Goal: Entertainment & Leisure: Consume media (video, audio)

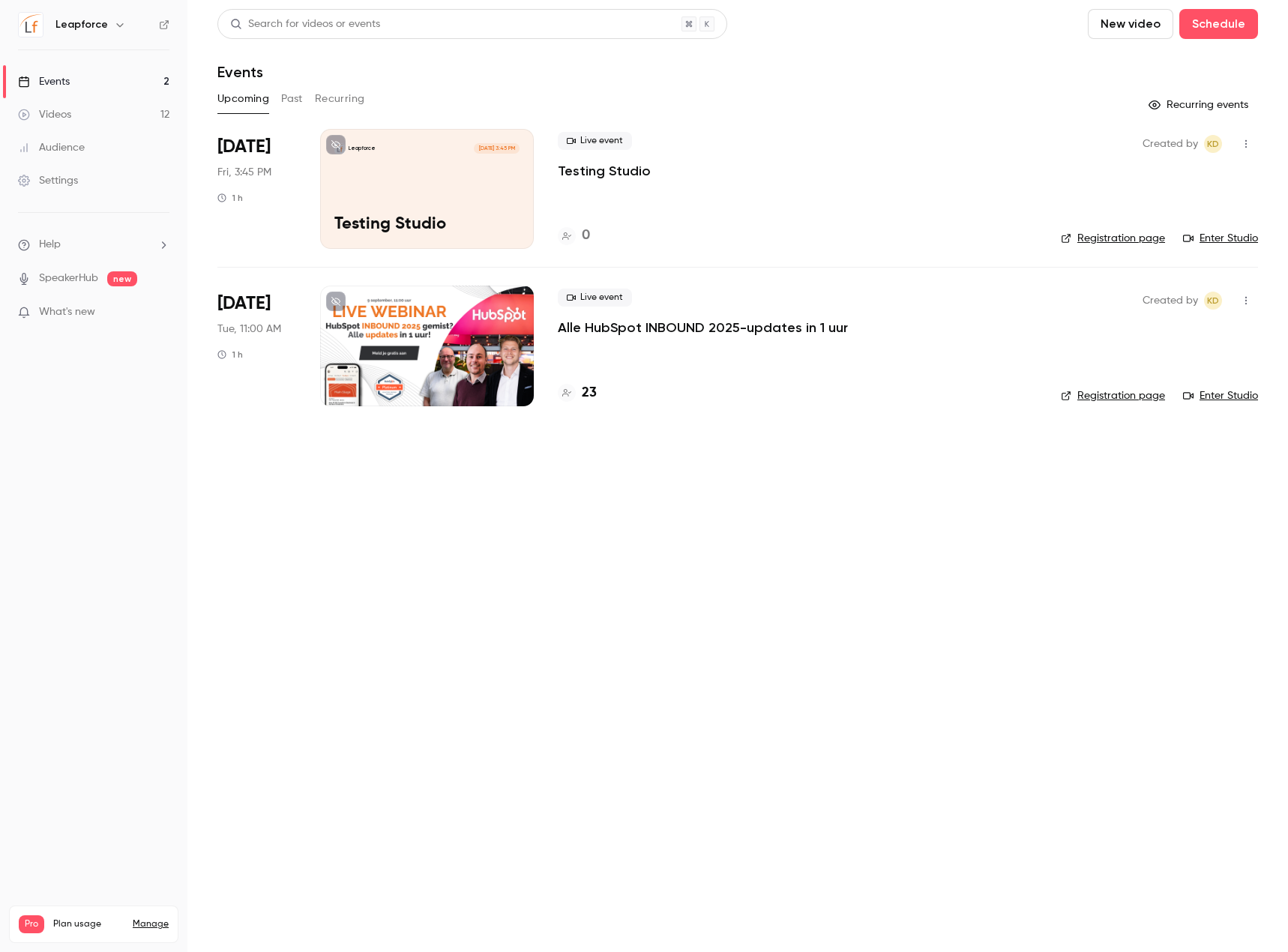
click at [58, 124] on link "Videos 12" at bounding box center [93, 115] width 187 height 33
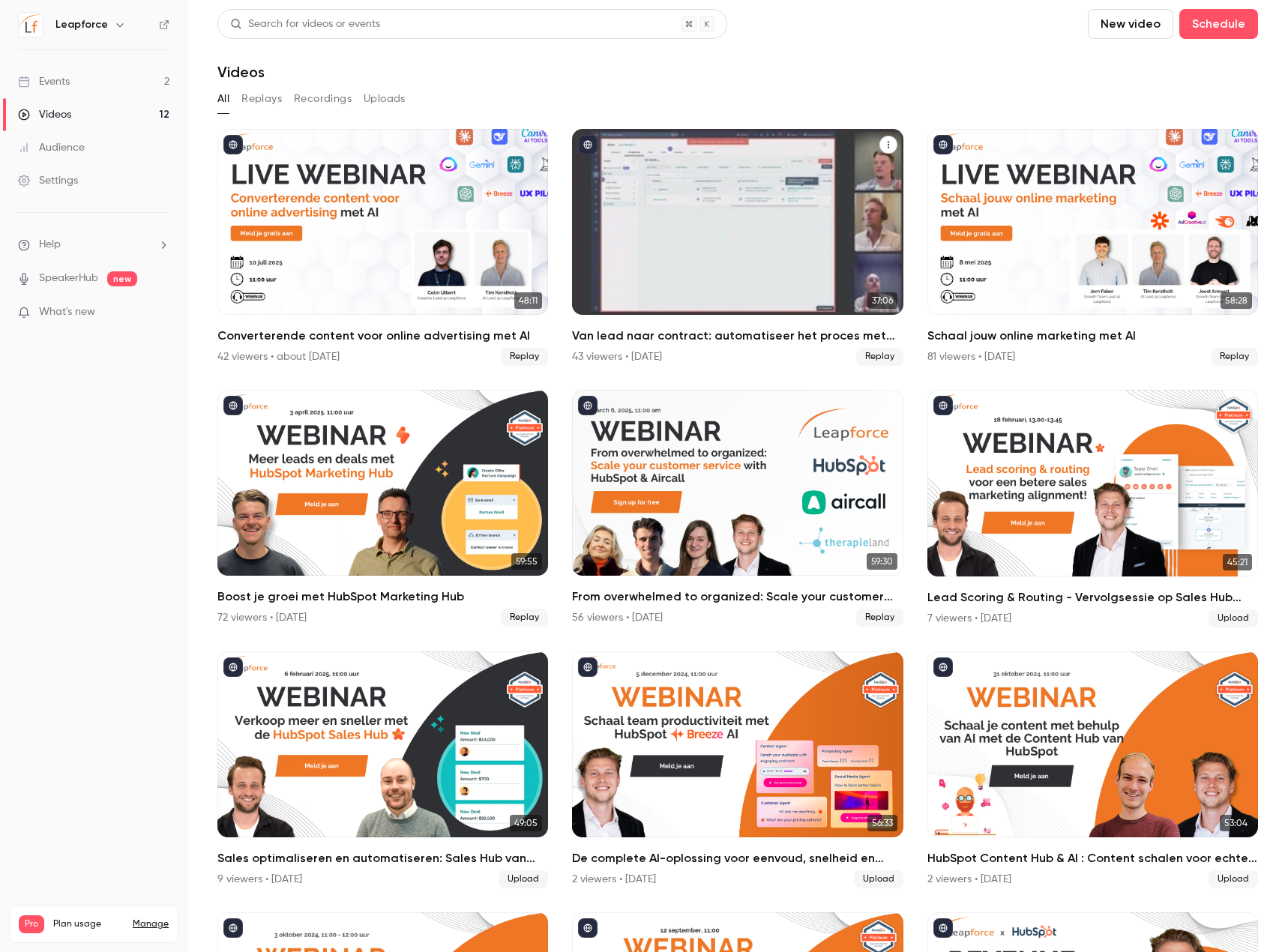
click at [687, 199] on div "Van lead naar contract: automatiseer het proces met HubSpot en Oneflow" at bounding box center [737, 222] width 331 height 186
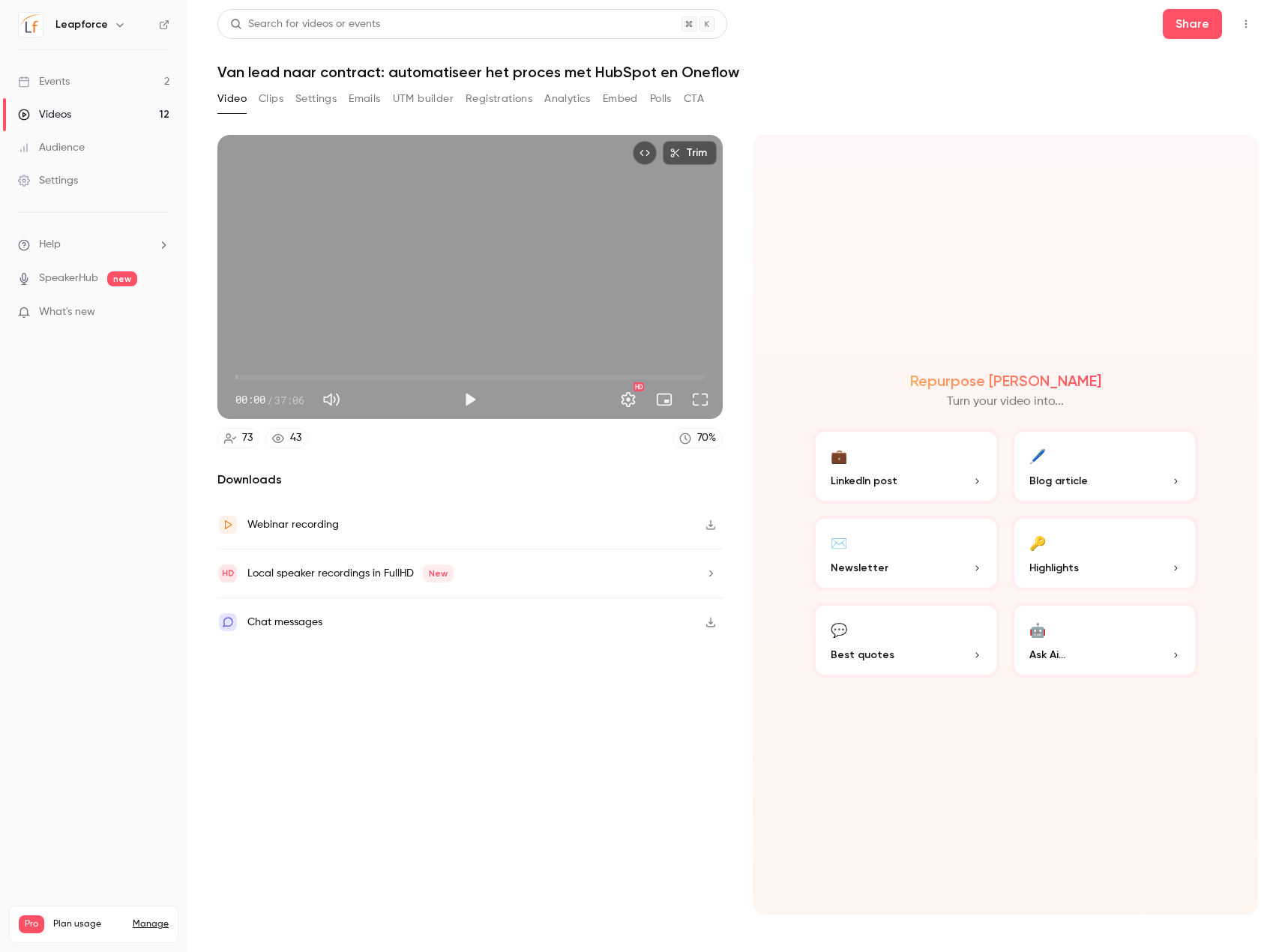
click at [572, 99] on button "Analytics" at bounding box center [567, 99] width 46 height 24
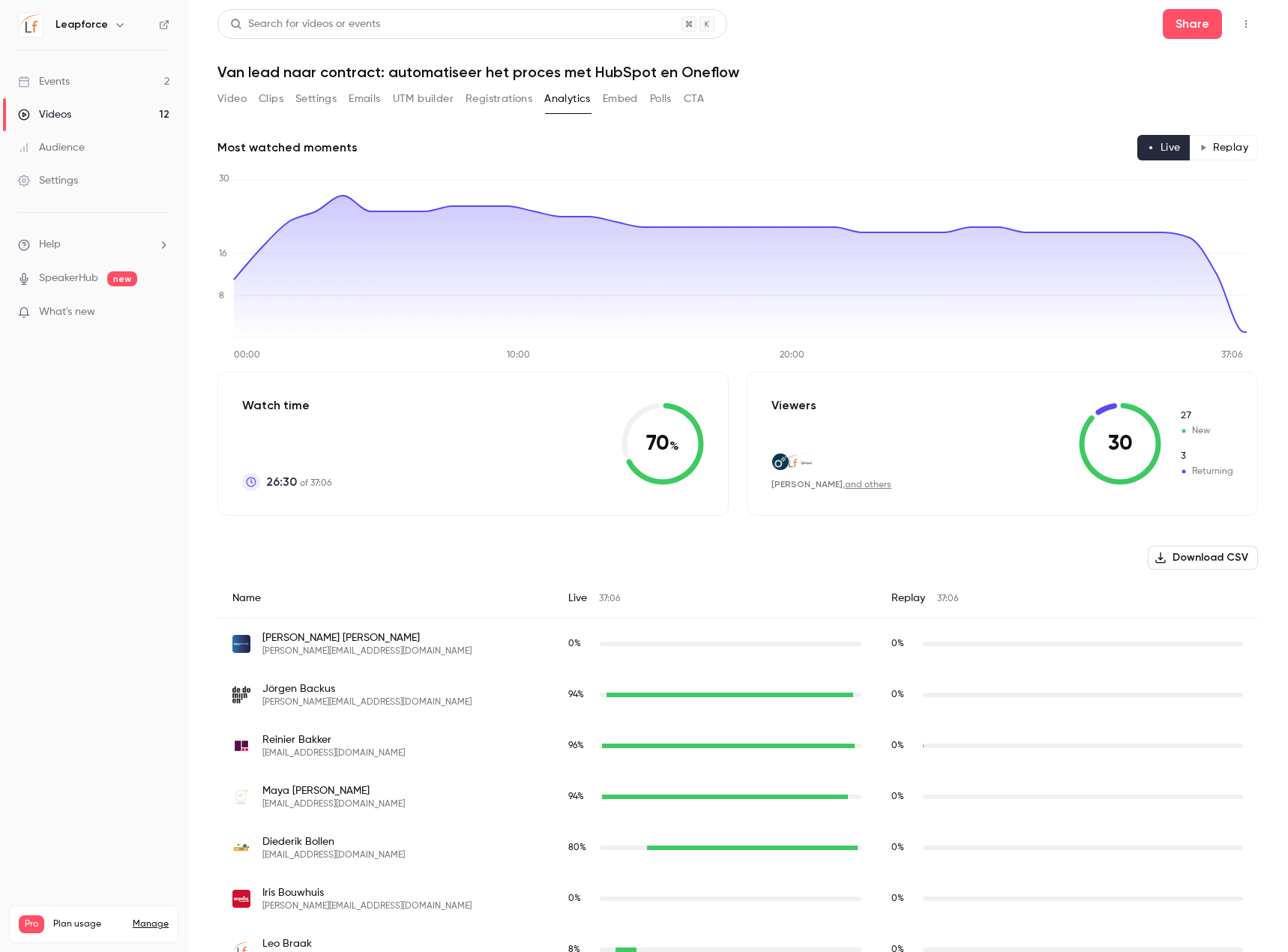
click at [681, 101] on div "Video Clips Settings Emails UTM builder Registrations Analytics Embed Polls CTA" at bounding box center [460, 99] width 487 height 24
click at [671, 101] on button "Polls" at bounding box center [661, 99] width 22 height 24
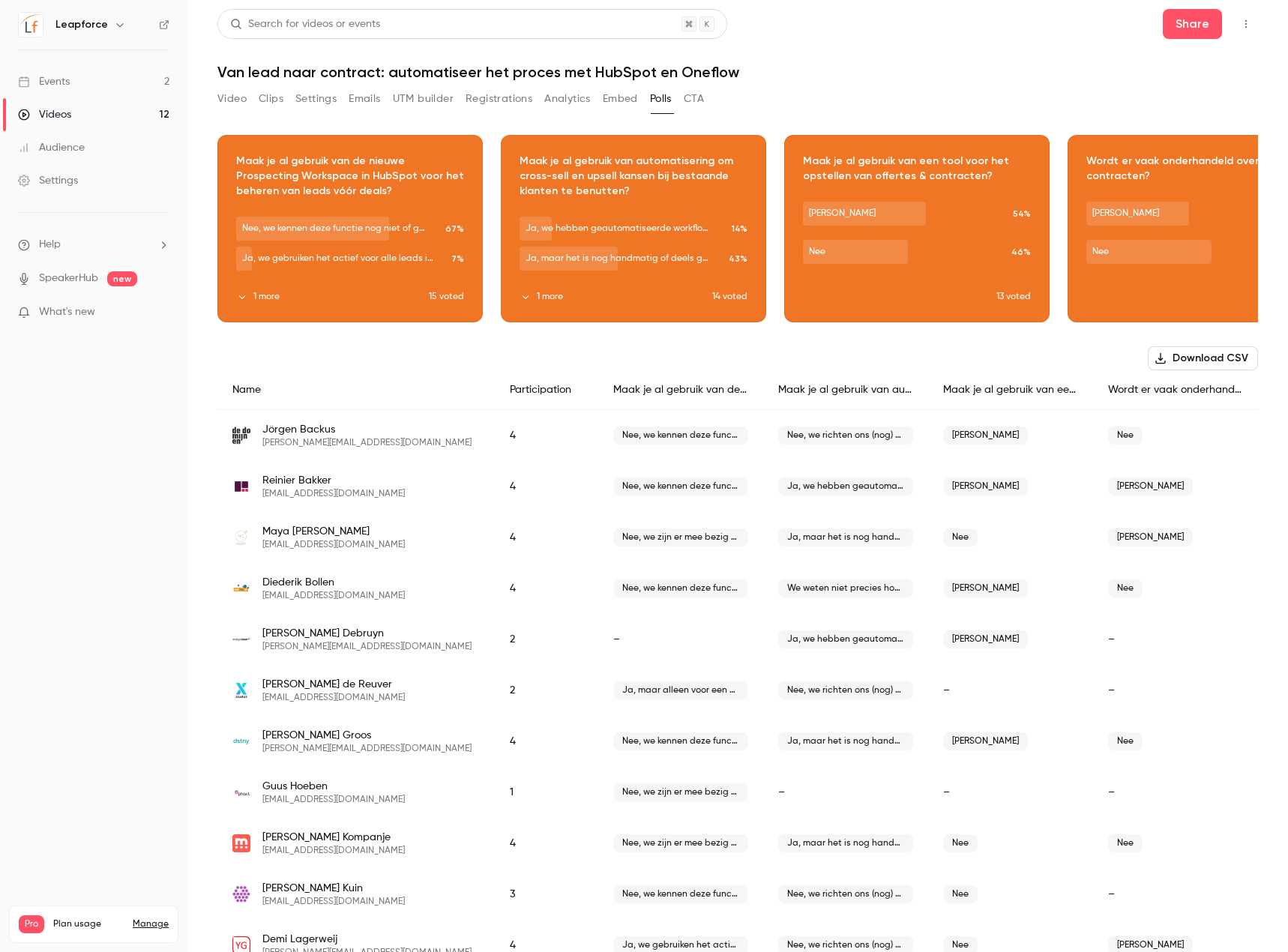
click at [703, 100] on button "CTA" at bounding box center [694, 99] width 20 height 24
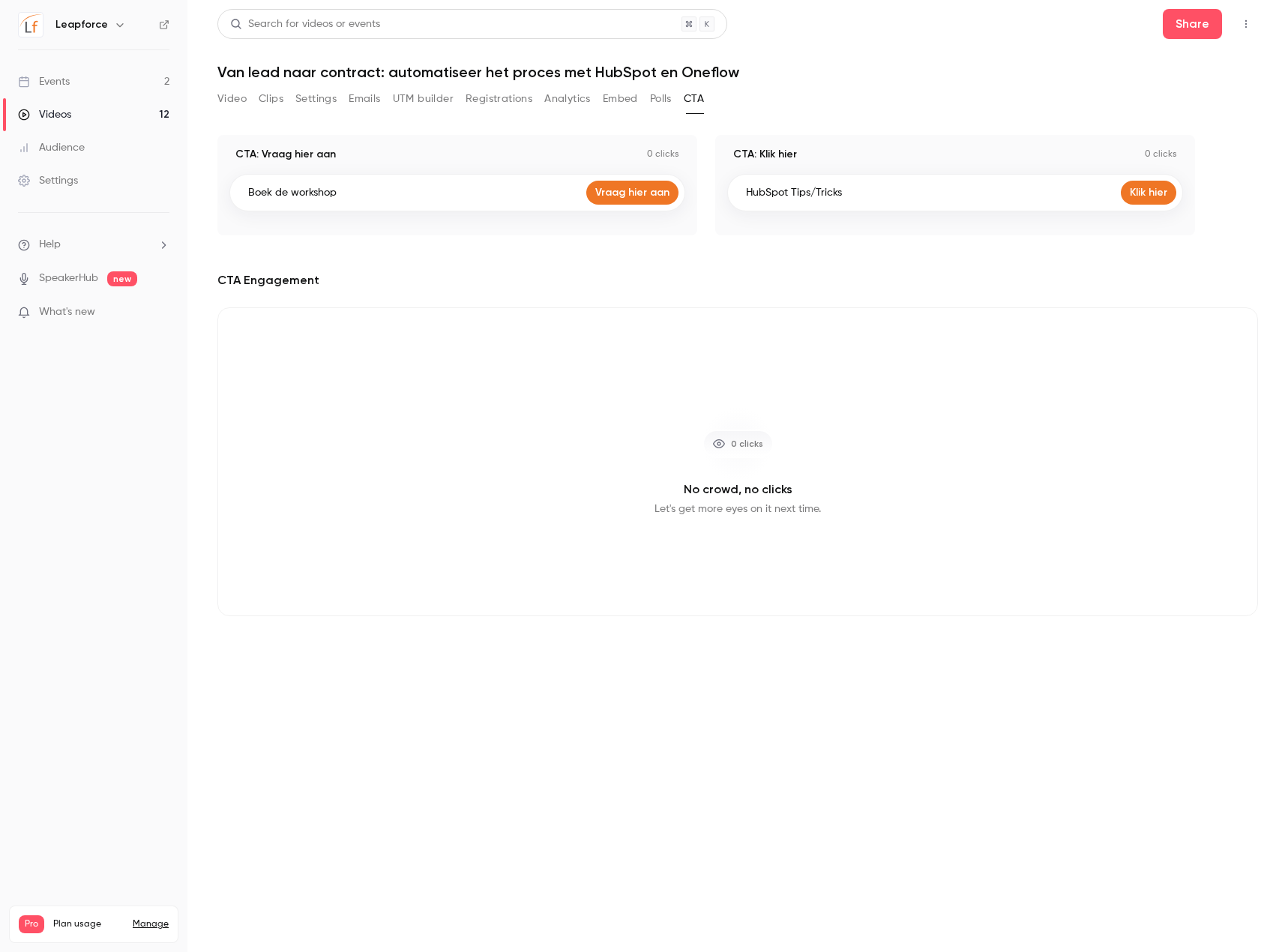
click at [597, 105] on div "Video Clips Settings Emails UTM builder Registrations Analytics Embed Polls CTA" at bounding box center [460, 99] width 487 height 24
click at [620, 105] on button "Embed" at bounding box center [620, 99] width 35 height 24
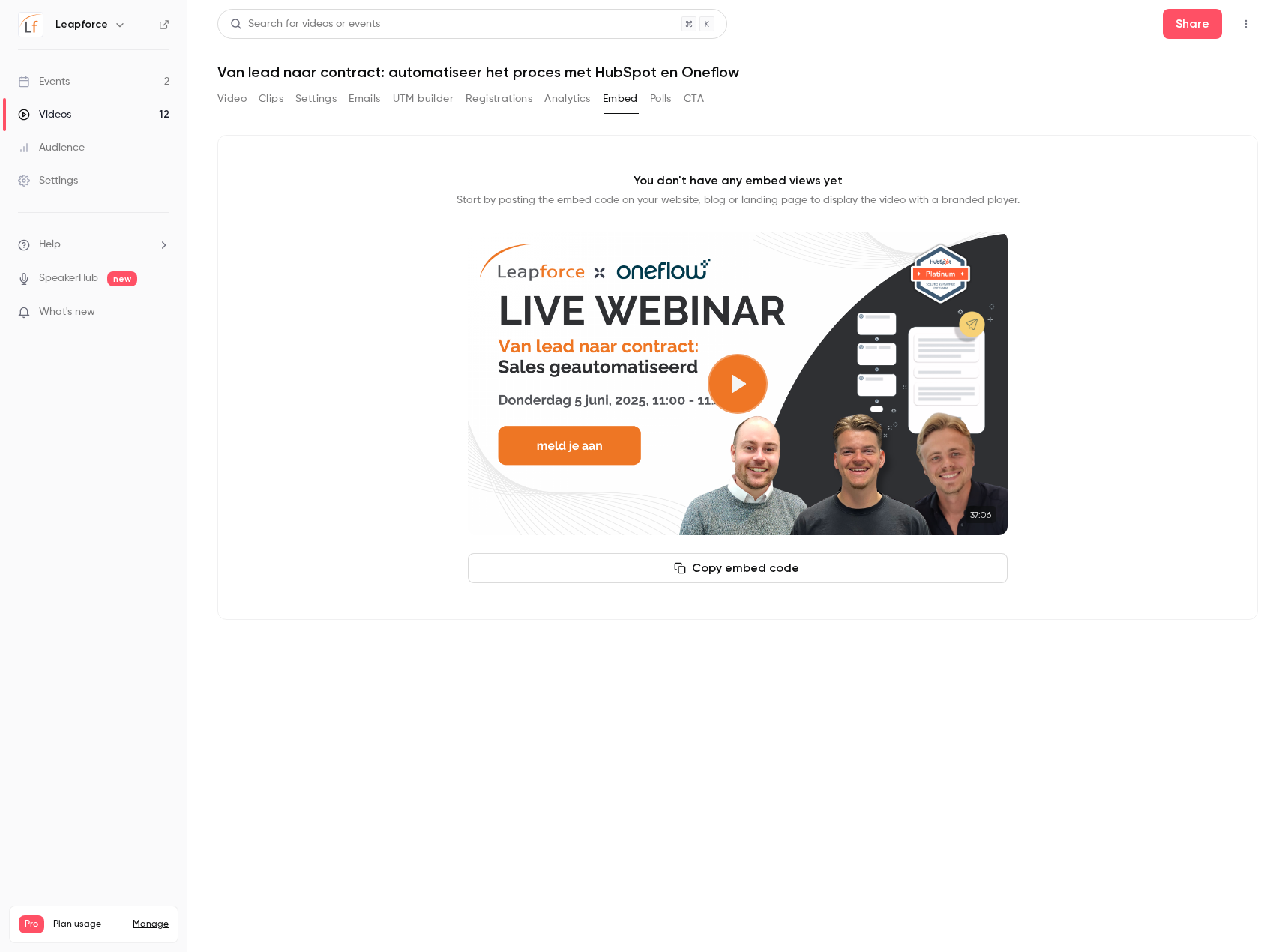
click at [88, 82] on link "Events 2" at bounding box center [93, 81] width 187 height 33
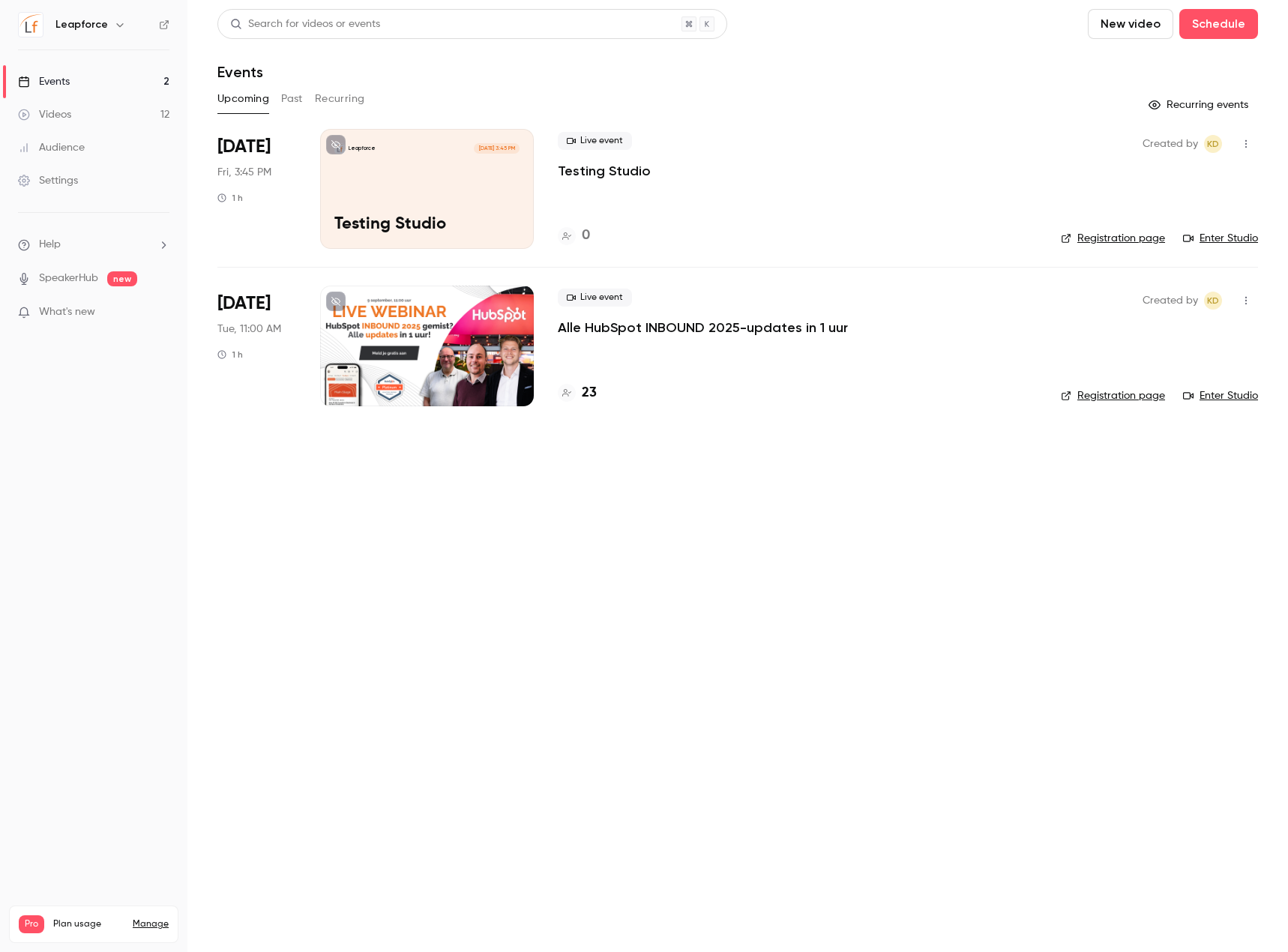
click at [133, 121] on link "Videos 12" at bounding box center [93, 115] width 187 height 33
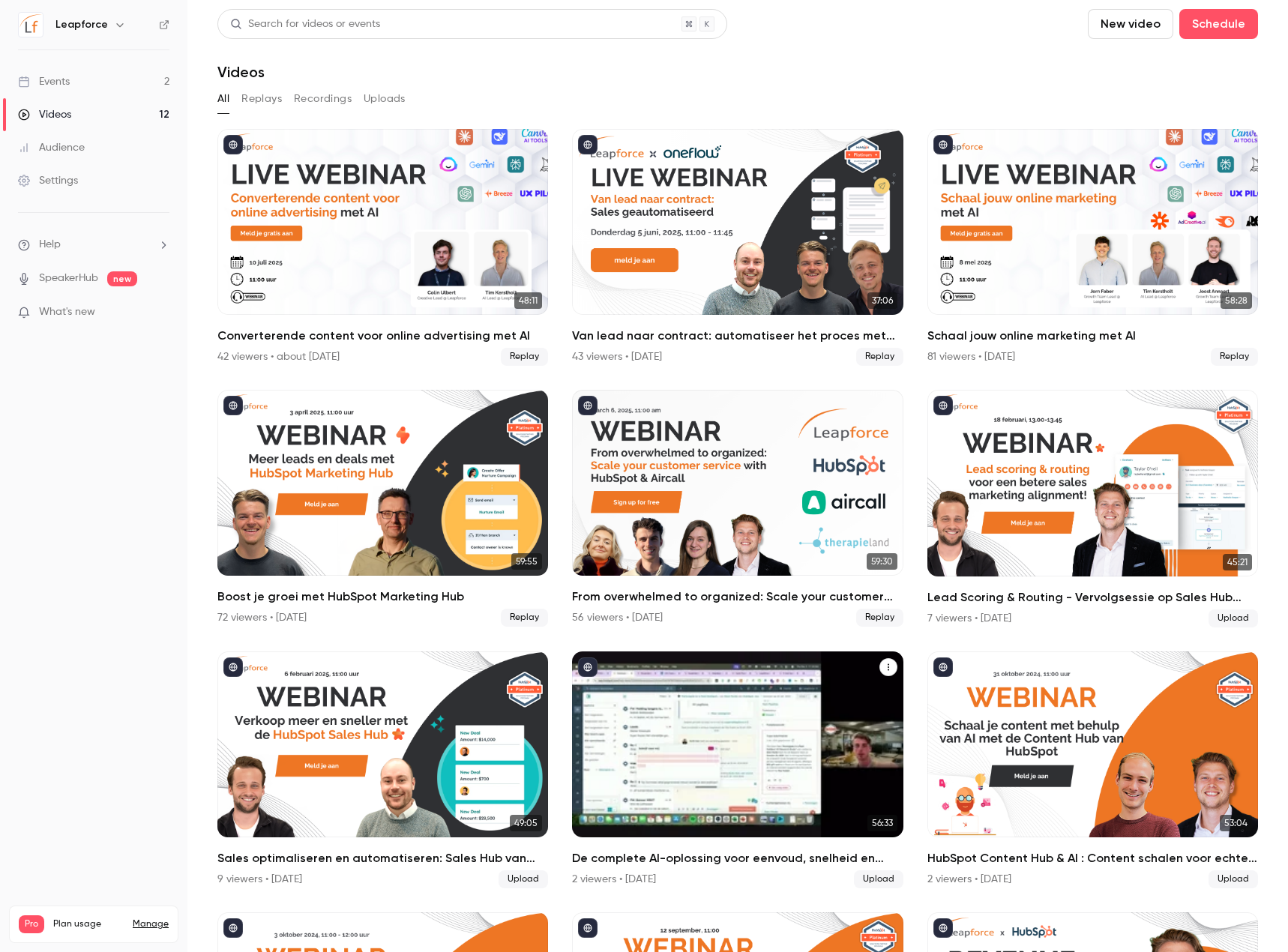
scroll to position [75, 0]
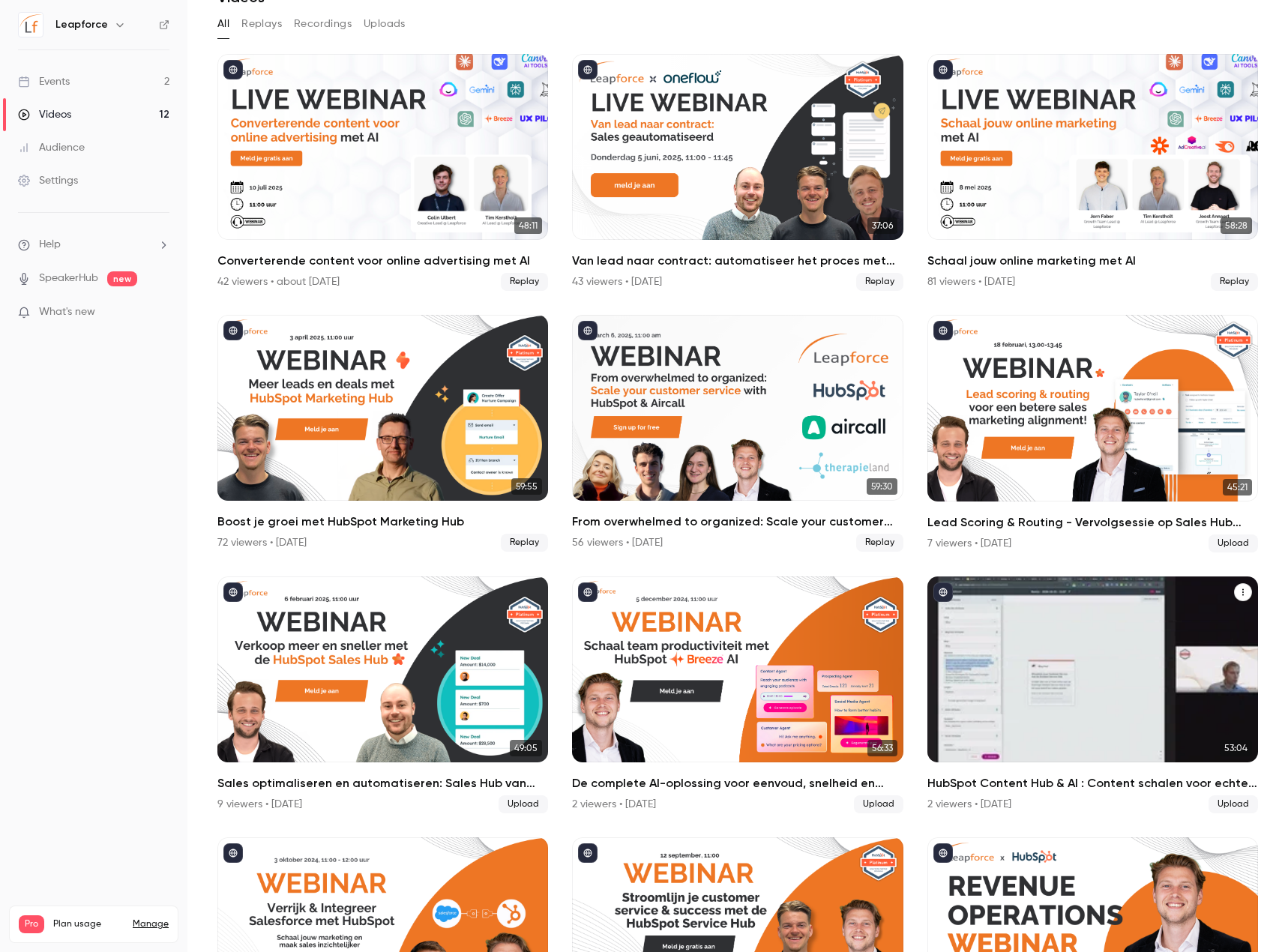
click at [1014, 642] on div "HubSpot Content Hub & AI : Content schalen voor echte resultaten" at bounding box center [1093, 669] width 331 height 186
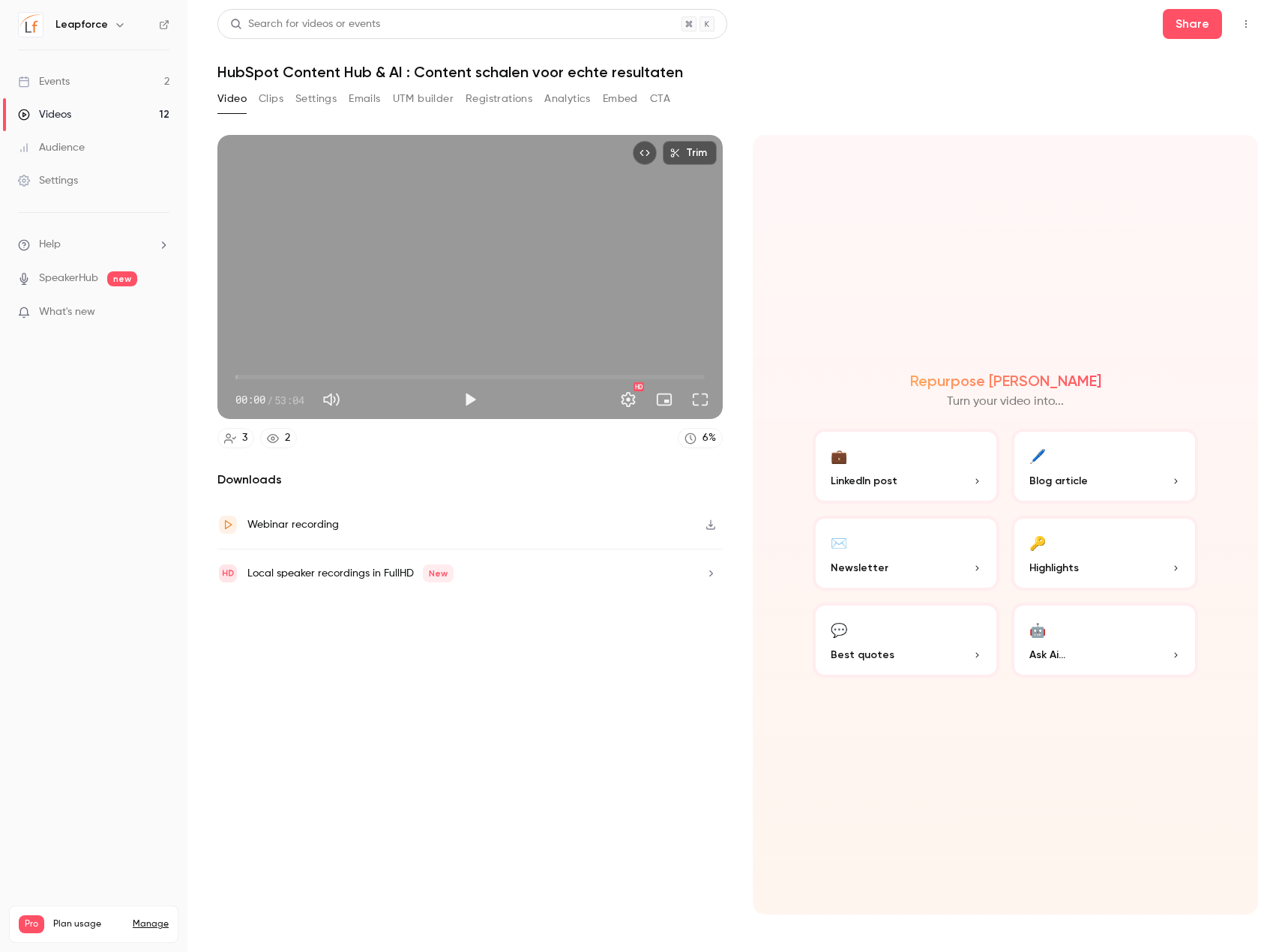
click at [305, 374] on span "00:00" at bounding box center [469, 377] width 469 height 24
click at [365, 372] on span "07:48" at bounding box center [469, 377] width 469 height 24
click at [422, 370] on span "14:35" at bounding box center [469, 377] width 469 height 24
click at [476, 396] on button "Play" at bounding box center [469, 399] width 30 height 30
click at [478, 374] on body "Leapforce Events 2 Videos 12 Audience Settings Help SpeakerHub new What's new P…" at bounding box center [644, 476] width 1288 height 952
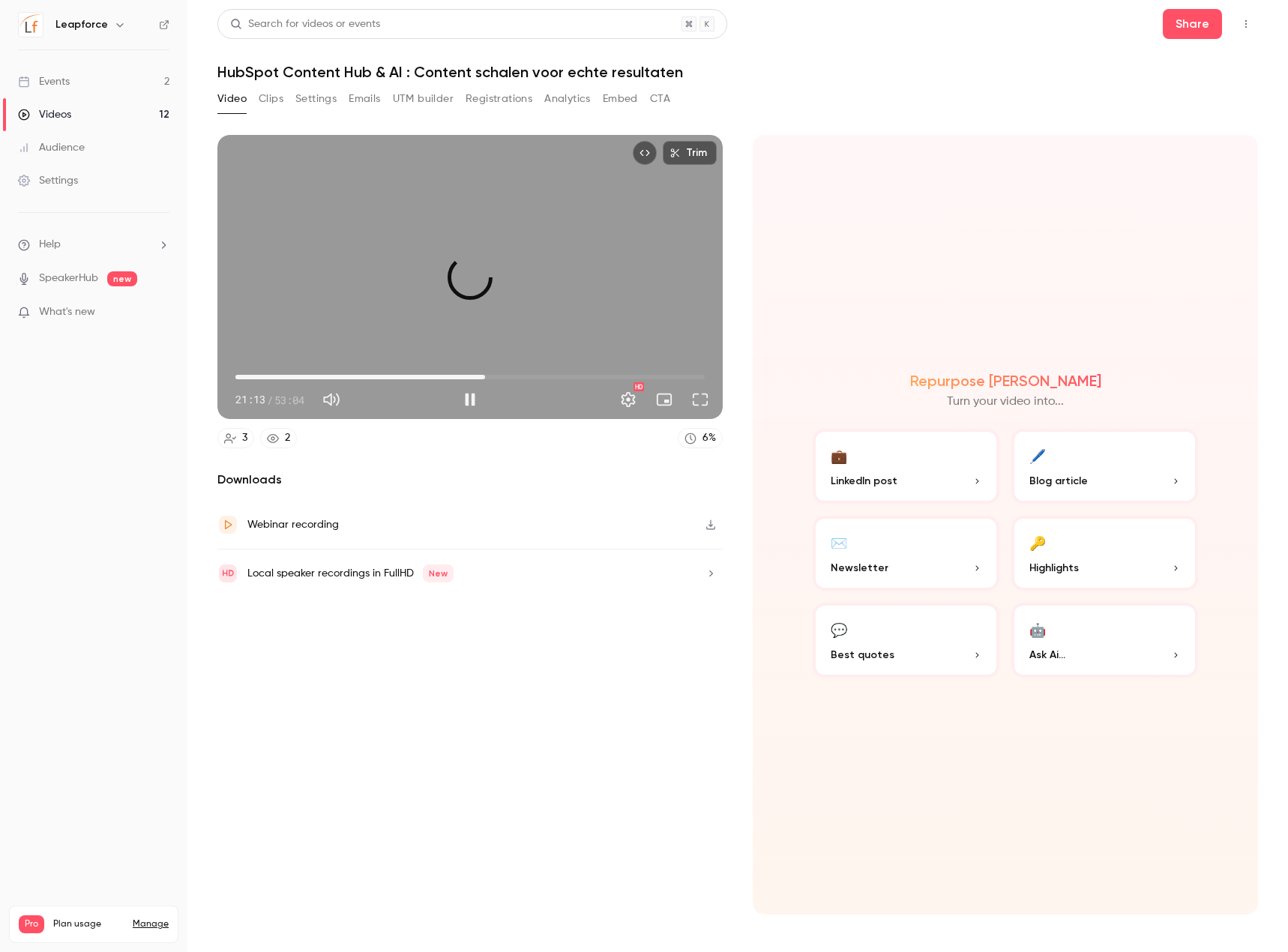
click at [485, 374] on span "28:14" at bounding box center [469, 377] width 469 height 24
click at [528, 372] on span "28:14" at bounding box center [469, 377] width 469 height 24
click at [616, 244] on div "Trim 33:24 33:24 / 53:04 HD" at bounding box center [469, 277] width 506 height 284
type input "******"
